Goal: Browse casually

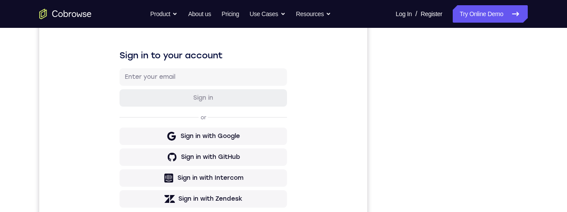
scroll to position [99, 0]
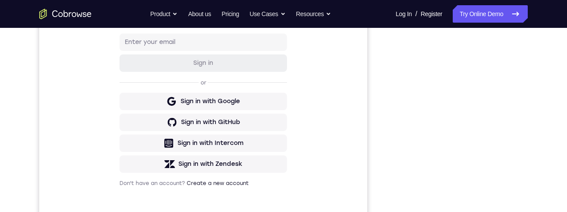
click at [542, 150] on div "Your Support Agent Your Customer Web iOS Android Next Steps We’d be happy to gi…" at bounding box center [283, 156] width 558 height 575
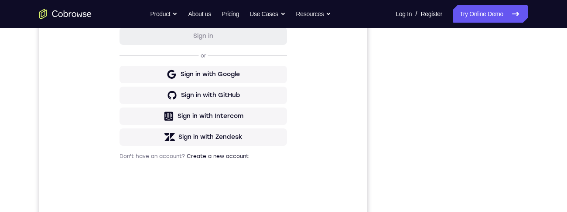
click at [542, 140] on div "Your Support Agent Your Customer Web iOS Android Next Steps We’d be happy to gi…" at bounding box center [283, 129] width 558 height 575
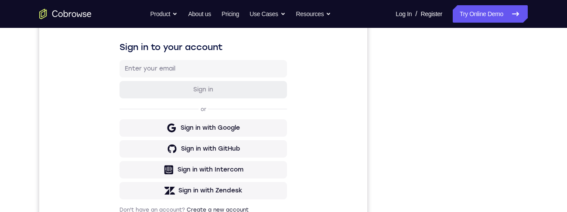
scroll to position [163, 0]
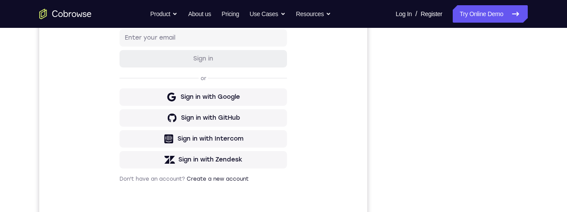
click at [540, 147] on div "Your Support Agent Your Customer Web iOS Android Next Steps We’d be happy to gi…" at bounding box center [283, 152] width 558 height 575
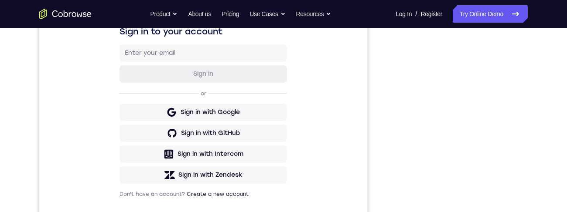
scroll to position [112, 0]
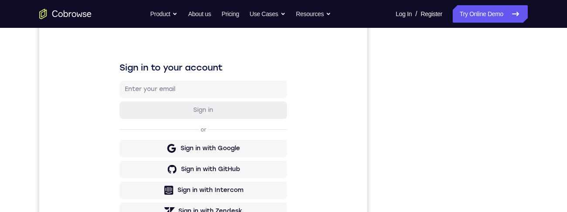
click at [539, 137] on div "Your Support Agent Your Customer Web iOS Android Next Steps We’d be happy to gi…" at bounding box center [283, 203] width 558 height 575
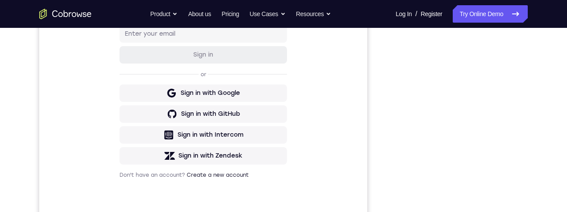
scroll to position [116, 0]
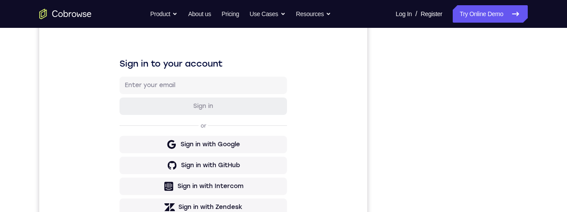
click at [542, 150] on div "Your Support Agent Your Customer Web iOS Android Next Steps We’d be happy to gi…" at bounding box center [283, 199] width 558 height 575
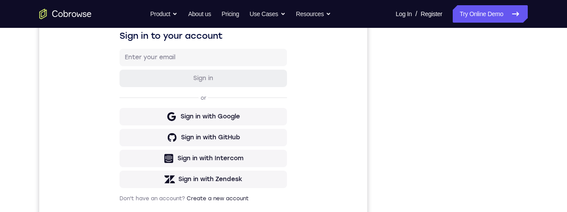
scroll to position [136, 0]
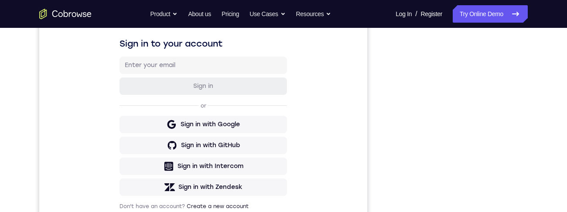
click at [539, 140] on div "Your Support Agent Your Customer Web iOS Android Next Steps We’d be happy to gi…" at bounding box center [283, 179] width 558 height 575
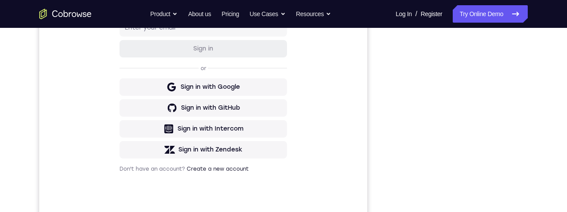
scroll to position [171, 0]
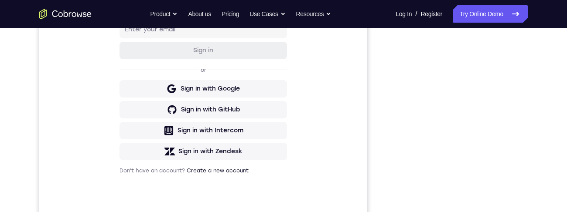
click at [549, 119] on div "Your Support Agent Your Customer Web iOS Android Next Steps We’d be happy to gi…" at bounding box center [283, 144] width 558 height 575
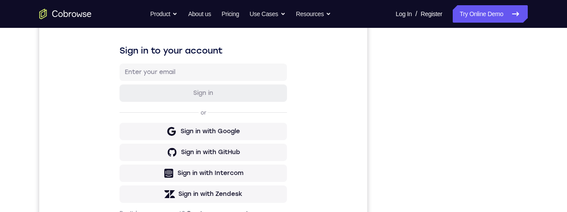
scroll to position [147, 0]
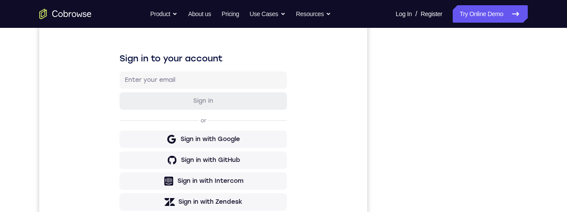
click at [536, 156] on div "Your Support Agent Your Customer Web iOS Android Next Steps We’d be happy to gi…" at bounding box center [283, 194] width 558 height 575
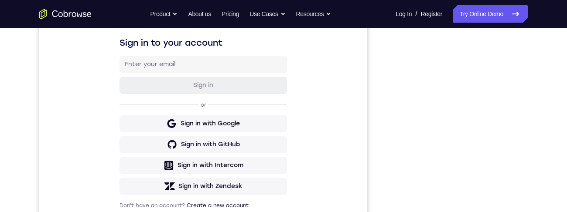
scroll to position [133, 0]
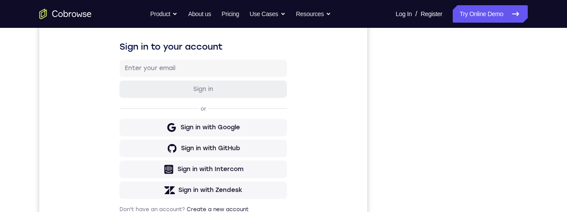
click at [536, 125] on div "Your Support Agent Your Customer Web iOS Android Next Steps We’d be happy to gi…" at bounding box center [283, 182] width 558 height 575
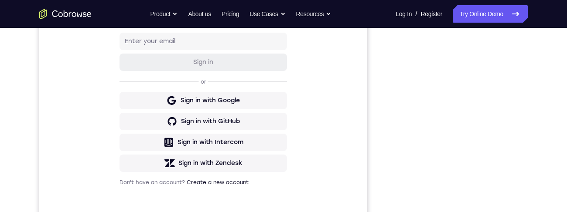
scroll to position [79, 0]
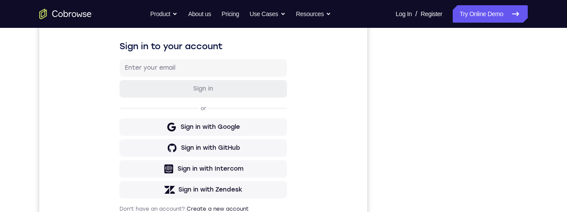
scroll to position [136, 0]
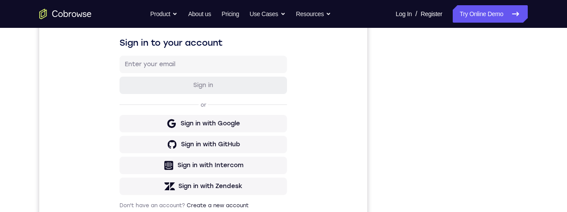
click at [536, 119] on div "Your Support Agent Your Customer Web iOS Android Next Steps We’d be happy to gi…" at bounding box center [283, 178] width 558 height 575
click at [535, 111] on div "Your Support Agent Your Customer Web iOS Android Next Steps We’d be happy to gi…" at bounding box center [283, 178] width 558 height 575
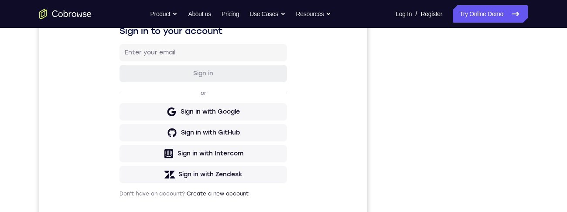
scroll to position [153, 0]
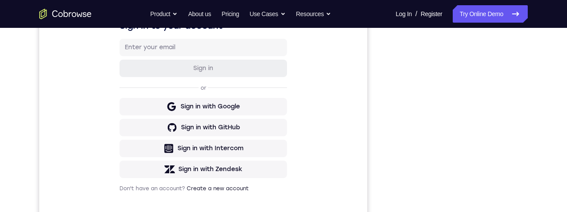
click at [538, 128] on div "Your Support Agent Your Customer Web iOS Android Next Steps We’d be happy to gi…" at bounding box center [283, 161] width 558 height 575
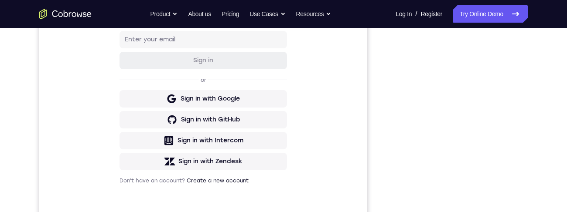
scroll to position [145, 0]
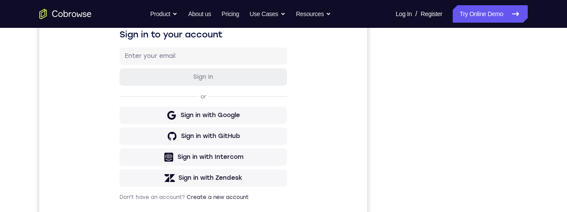
click at [540, 149] on div "Your Support Agent Your Customer Web iOS Android Next Steps We’d be happy to gi…" at bounding box center [283, 170] width 558 height 575
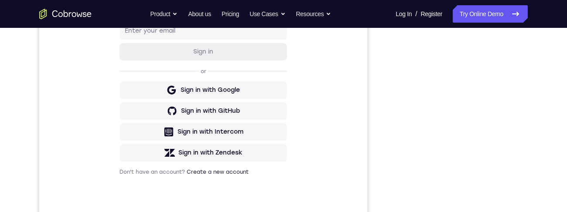
click at [538, 150] on div "Your Support Agent Your Customer Web iOS Android Next Steps We’d be happy to gi…" at bounding box center [283, 145] width 558 height 575
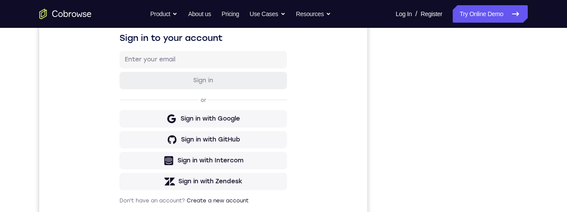
scroll to position [100, 0]
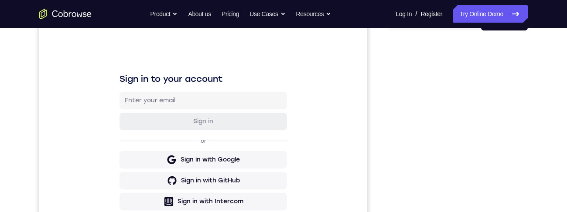
click at [537, 143] on div "Your Support Agent Your Customer Web iOS Android Next Steps We’d be happy to gi…" at bounding box center [283, 215] width 558 height 575
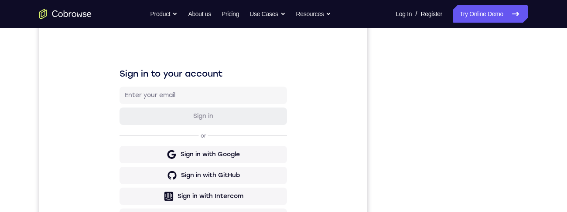
scroll to position [133, 0]
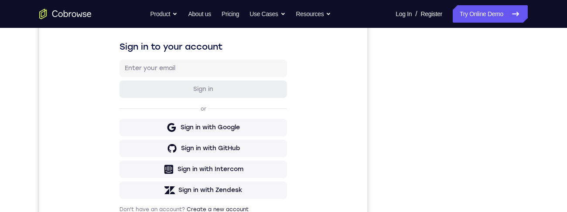
click at [547, 121] on div "Your Support Agent Your Customer Web iOS Android Next Steps We’d be happy to gi…" at bounding box center [283, 182] width 558 height 575
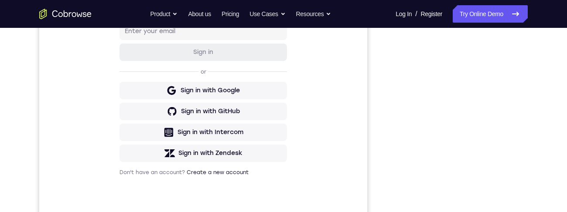
scroll to position [171, 0]
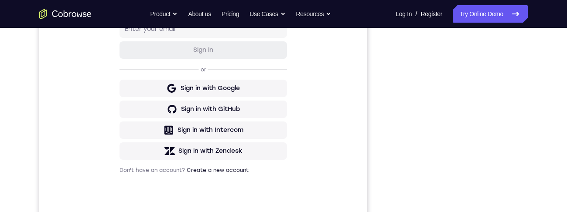
click at [548, 81] on div "Your Support Agent Your Customer Web iOS Android Next Steps We’d be happy to gi…" at bounding box center [283, 143] width 558 height 575
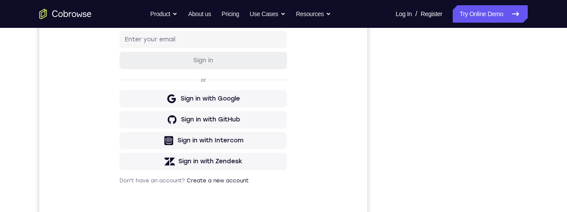
scroll to position [124, 0]
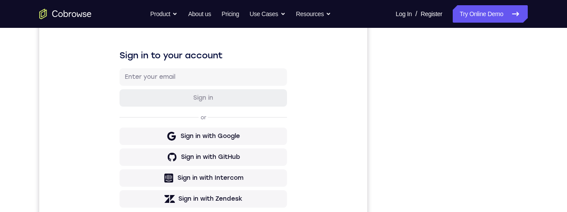
click at [536, 94] on div "Your Support Agent Your Customer Web iOS Android Next Steps We’d be happy to gi…" at bounding box center [283, 191] width 558 height 575
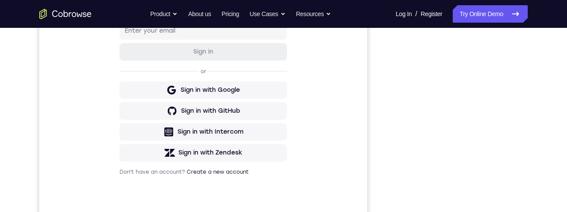
scroll to position [180, 0]
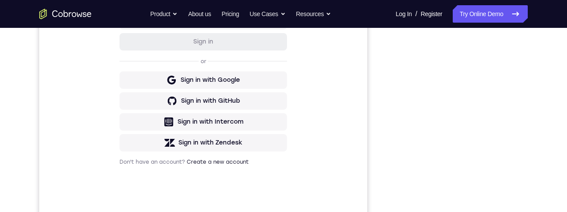
click at [531, 94] on div "Your Support Agent Your Customer Web iOS Android Next Steps We’d be happy to gi…" at bounding box center [283, 135] width 558 height 575
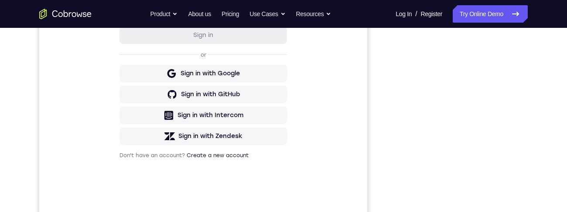
scroll to position [146, 0]
